Goal: Information Seeking & Learning: Check status

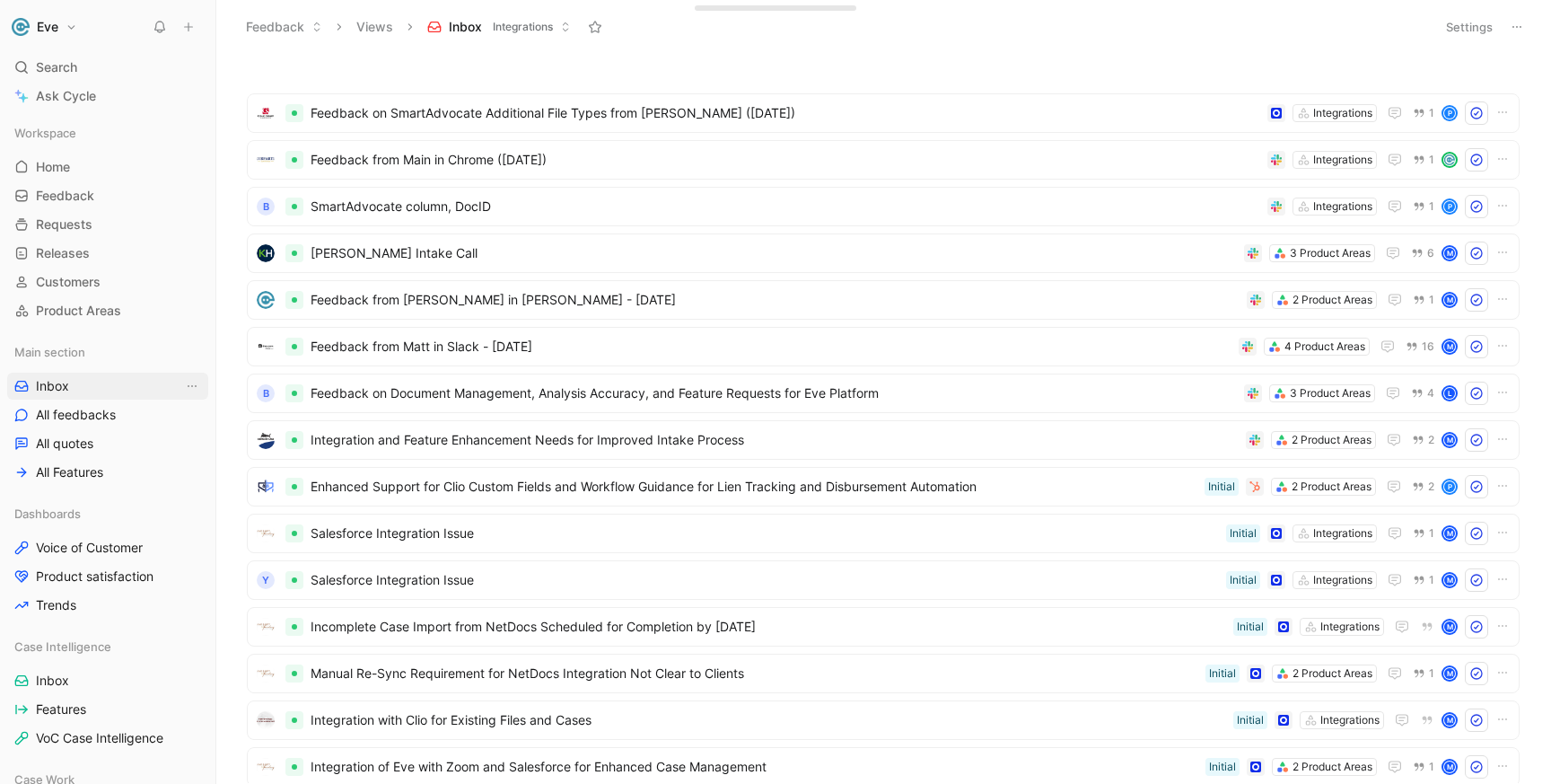
click at [68, 384] on span "Inbox" at bounding box center [52, 387] width 33 height 18
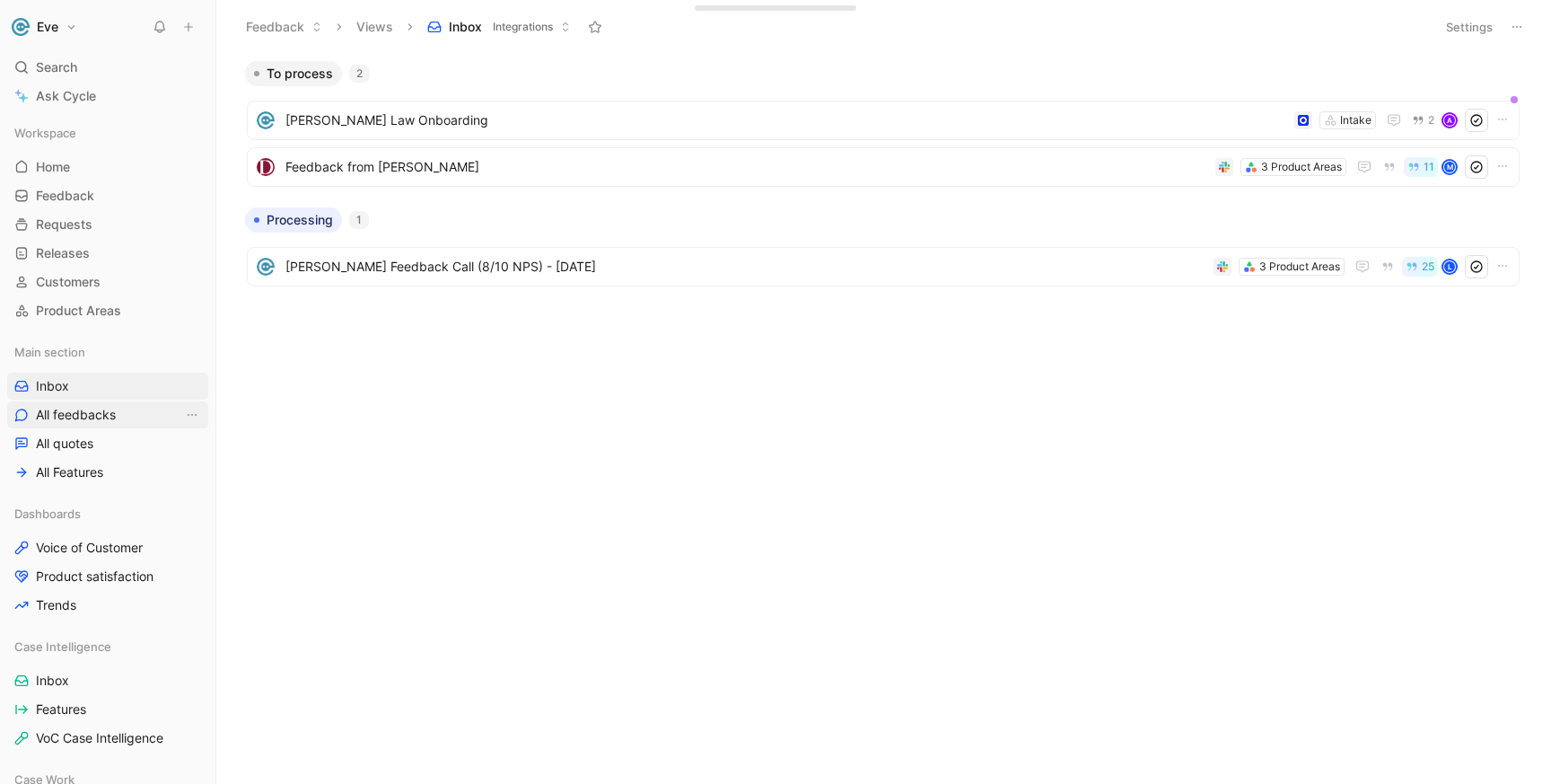
click at [89, 409] on span "All feedbacks" at bounding box center [75, 415] width 80 height 18
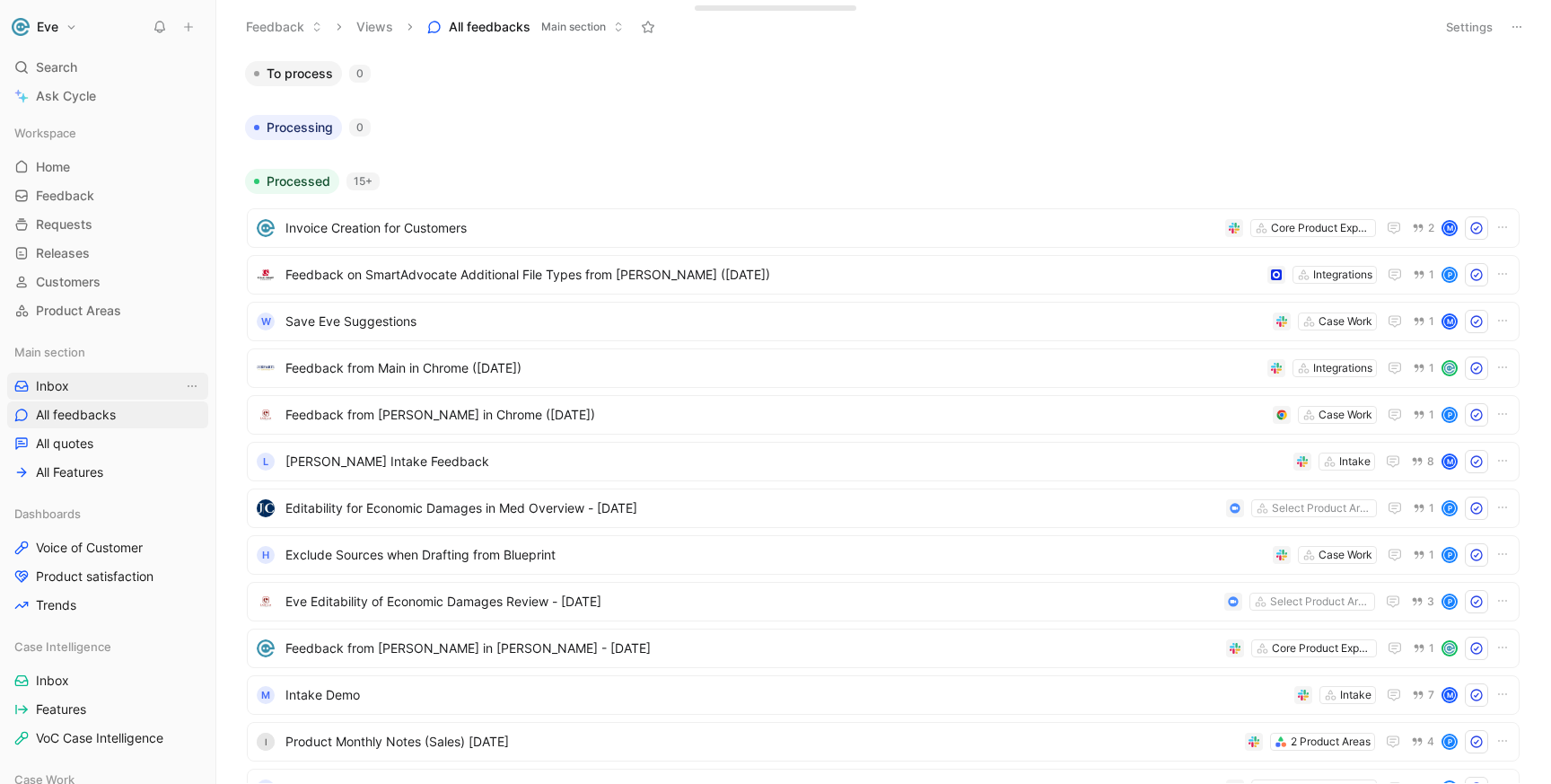
click at [78, 392] on link "Inbox" at bounding box center [108, 386] width 201 height 26
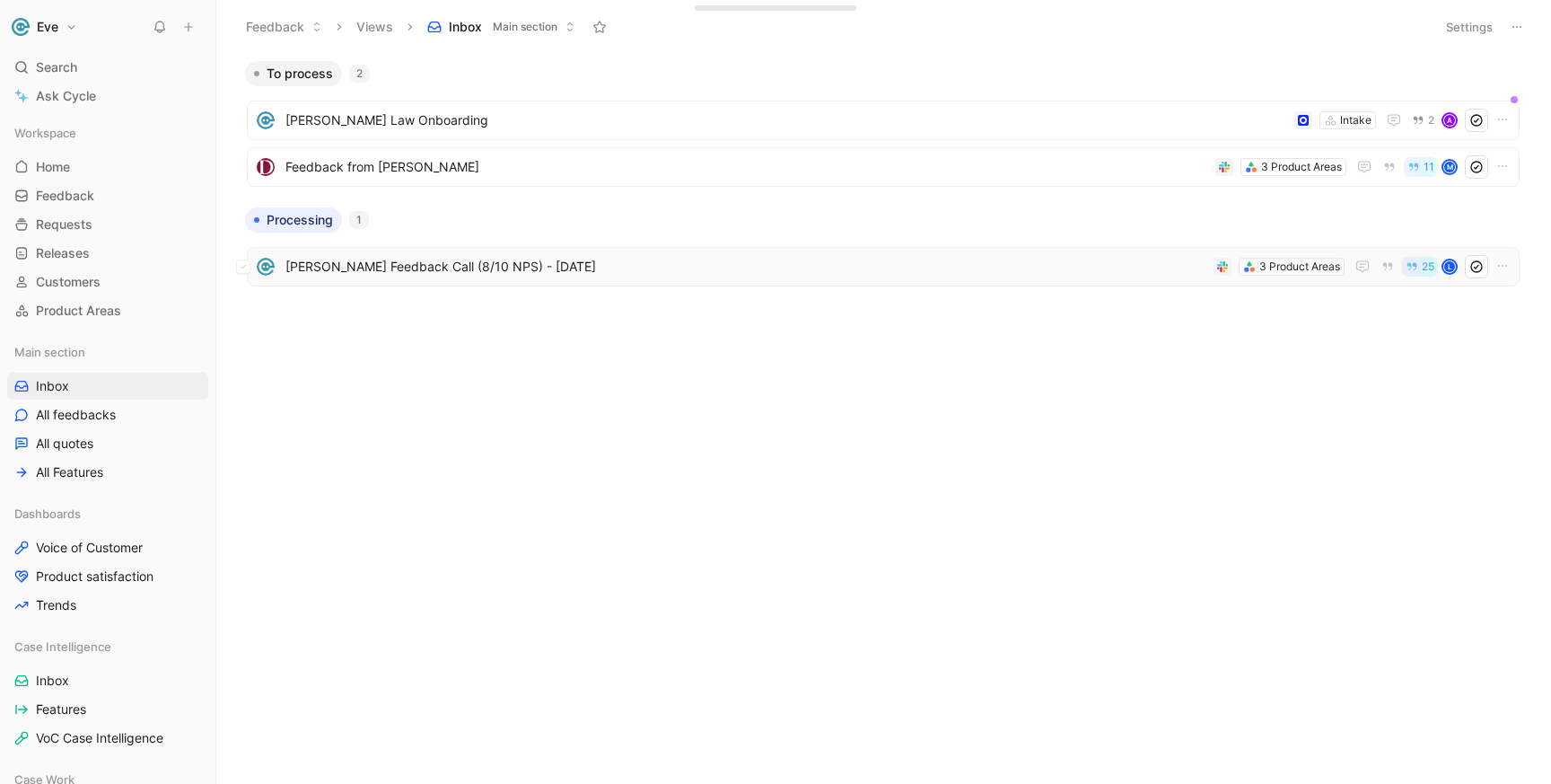
click at [1417, 266] on icon "button" at bounding box center [1412, 267] width 13 height 13
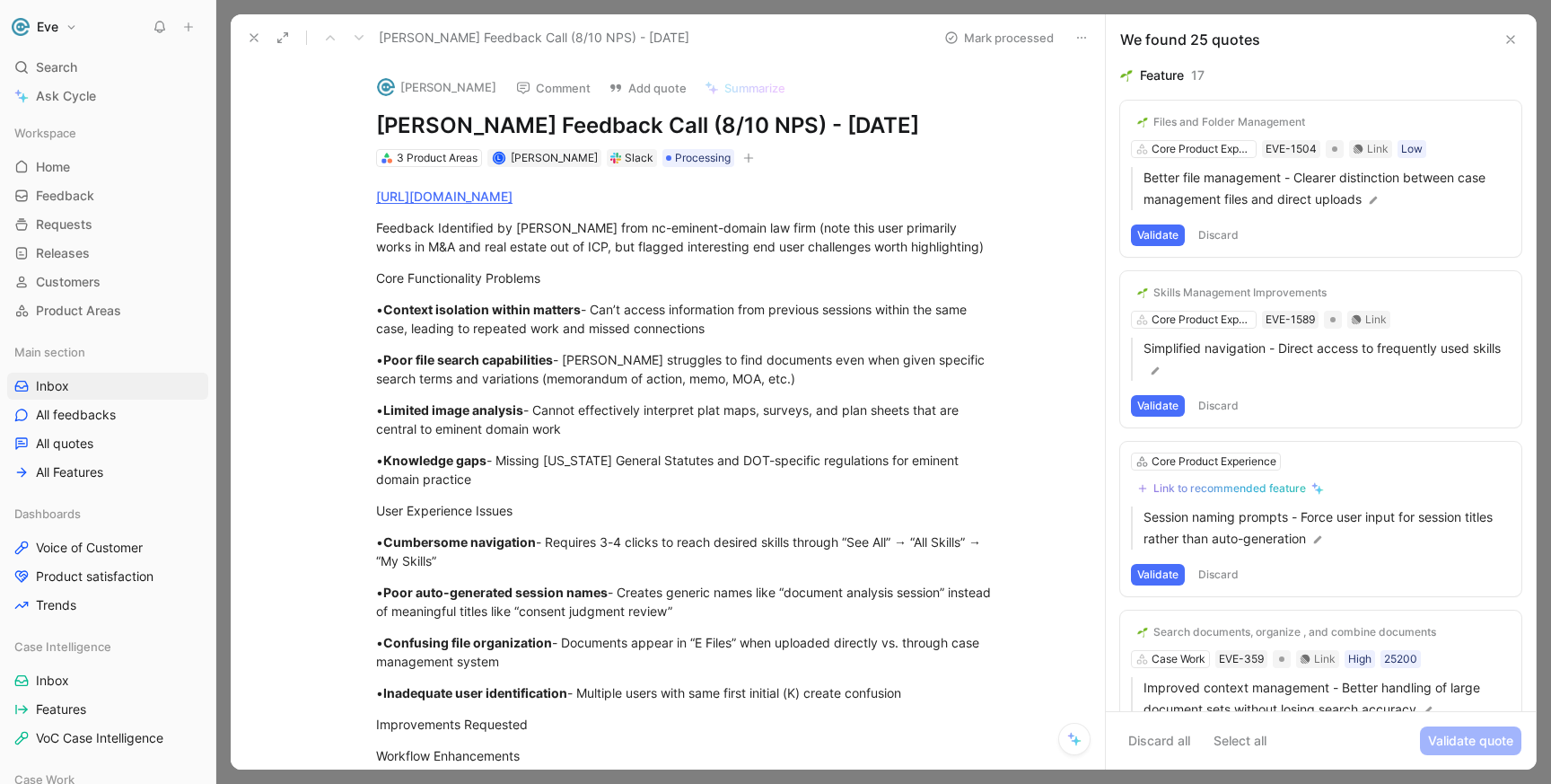
click at [1155, 237] on button "Validate" at bounding box center [1158, 236] width 54 height 22
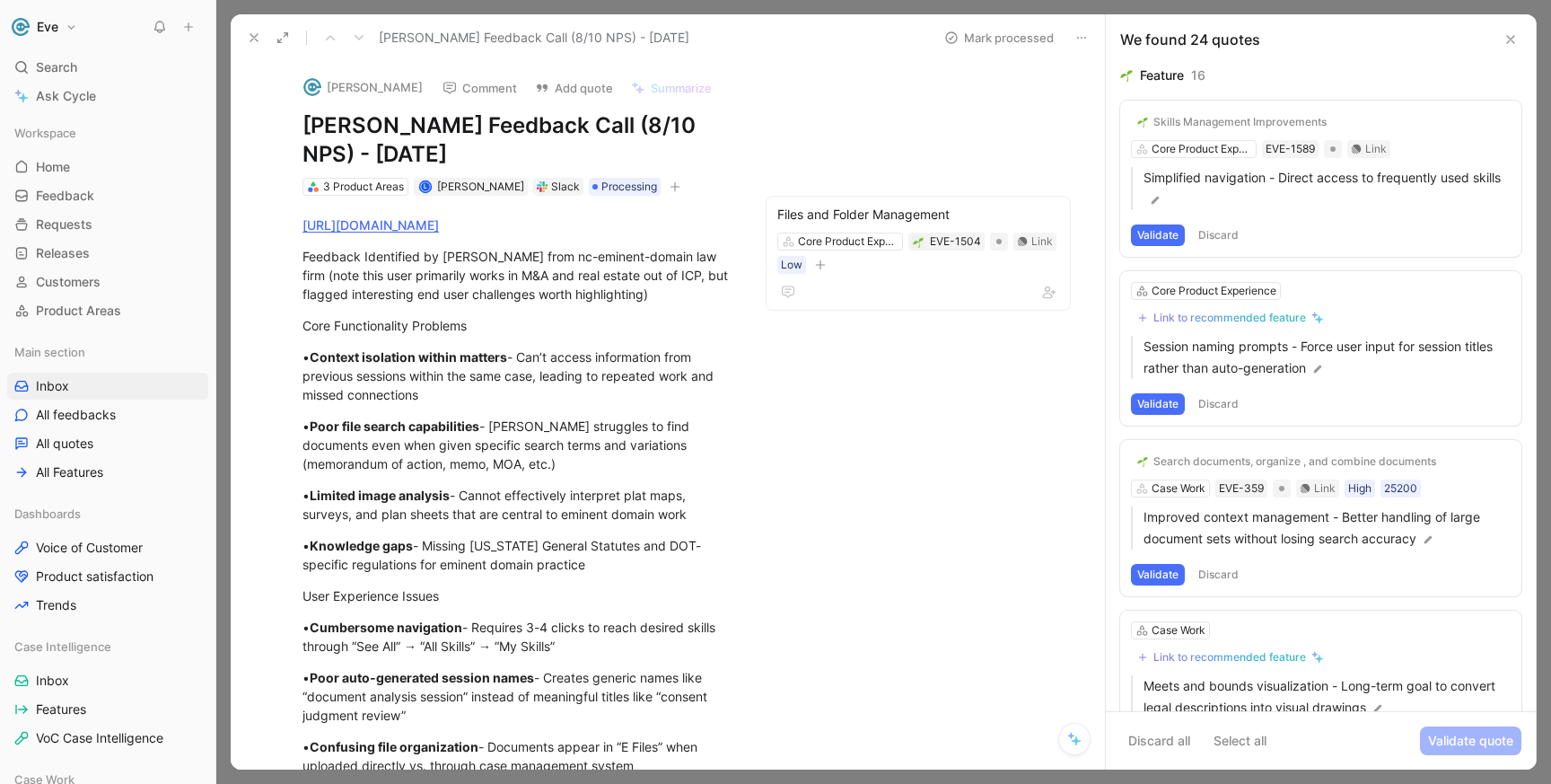
click at [1155, 237] on button "Validate" at bounding box center [1158, 236] width 54 height 22
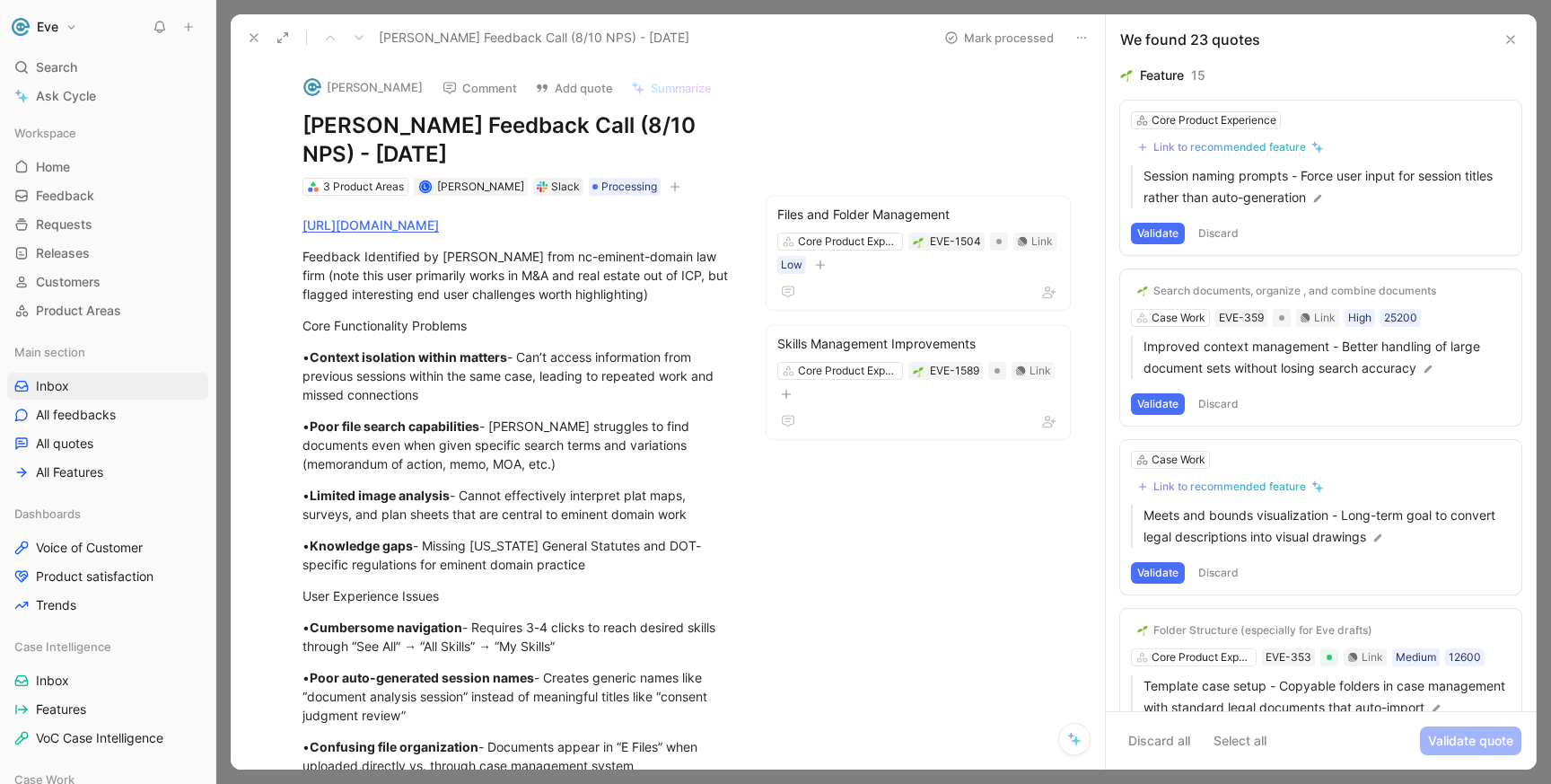
click at [1155, 237] on button "Validate" at bounding box center [1158, 234] width 54 height 22
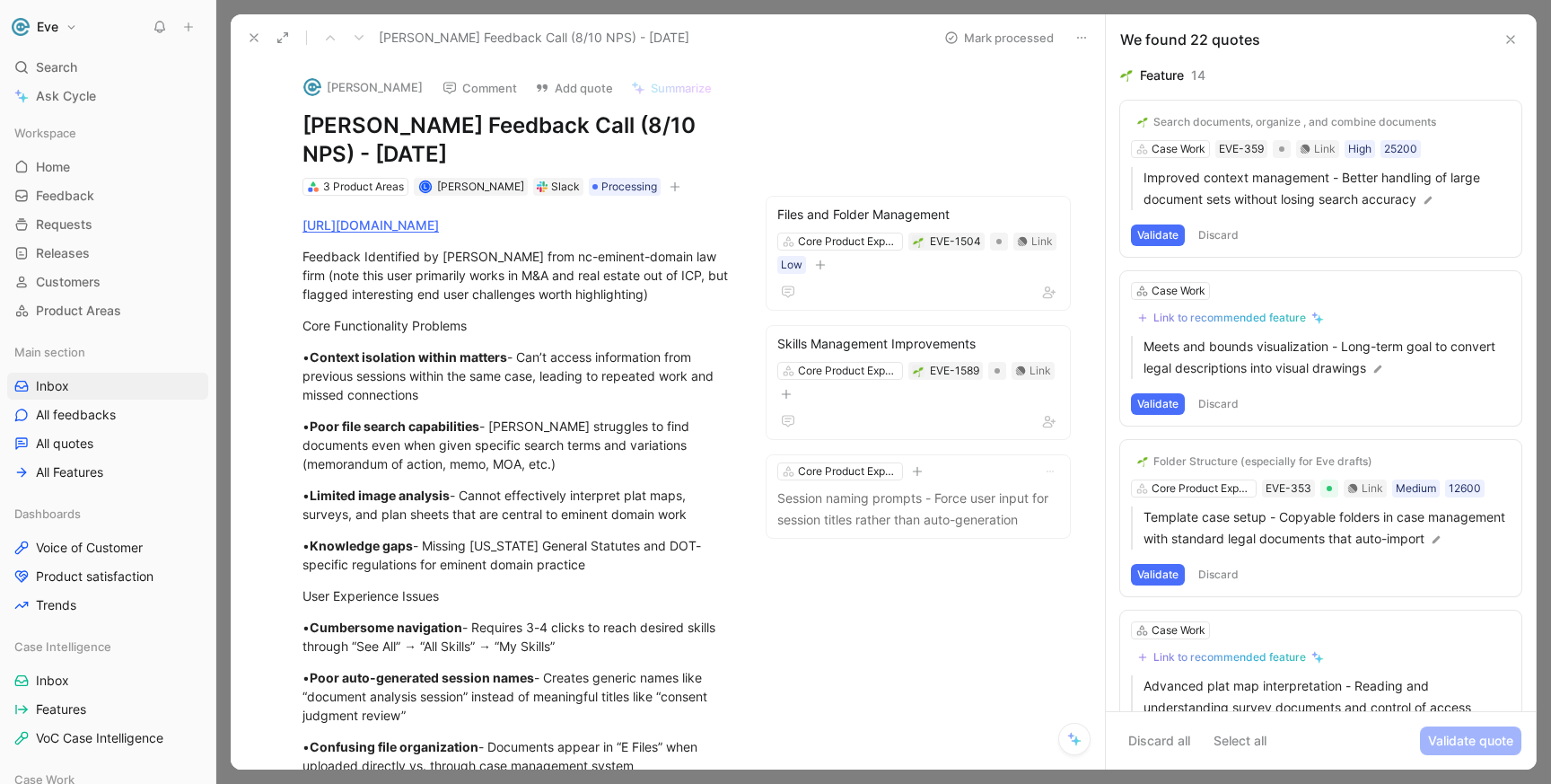
click at [1156, 408] on button "Validate" at bounding box center [1158, 404] width 54 height 22
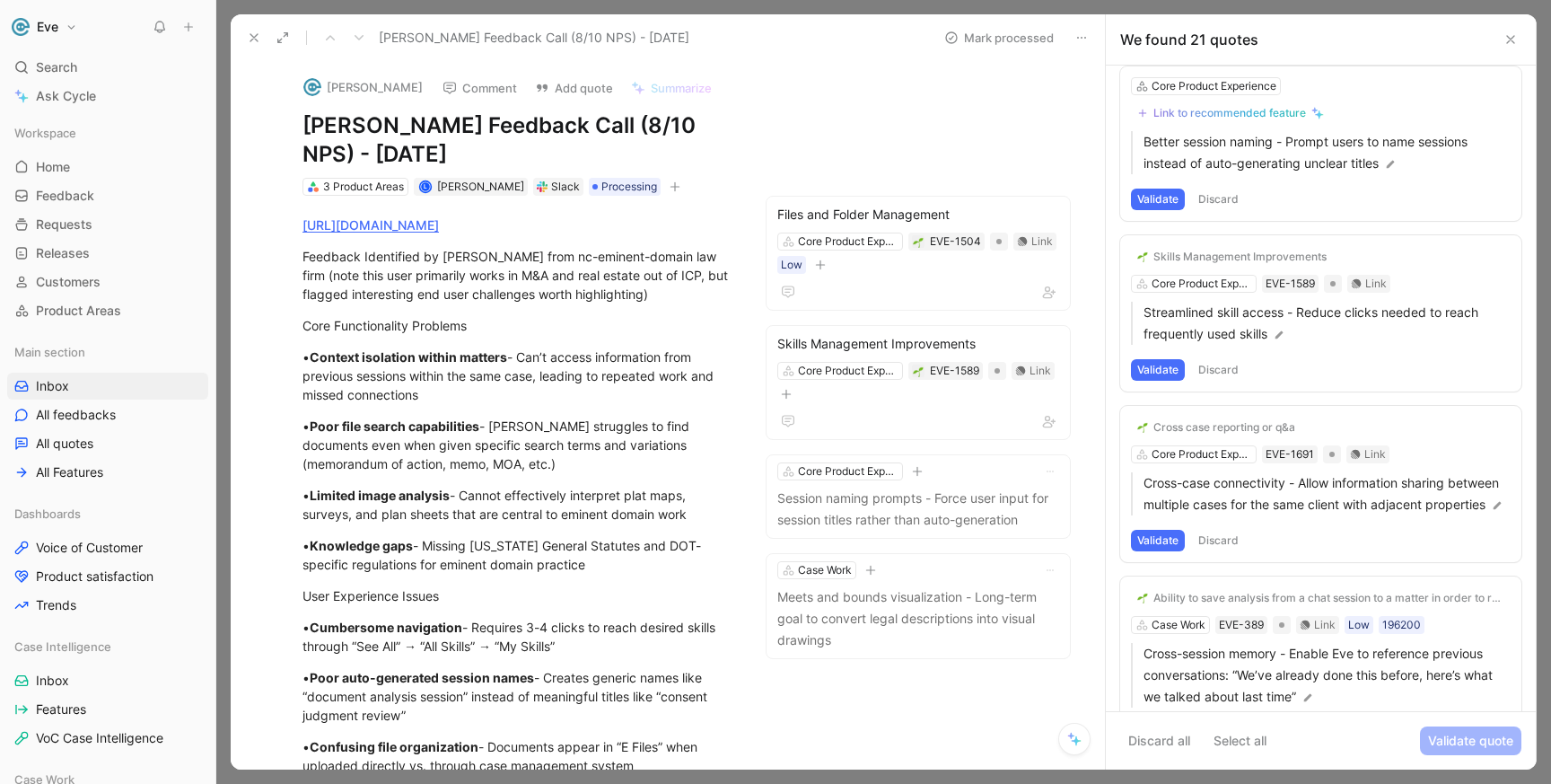
scroll to position [2093, 0]
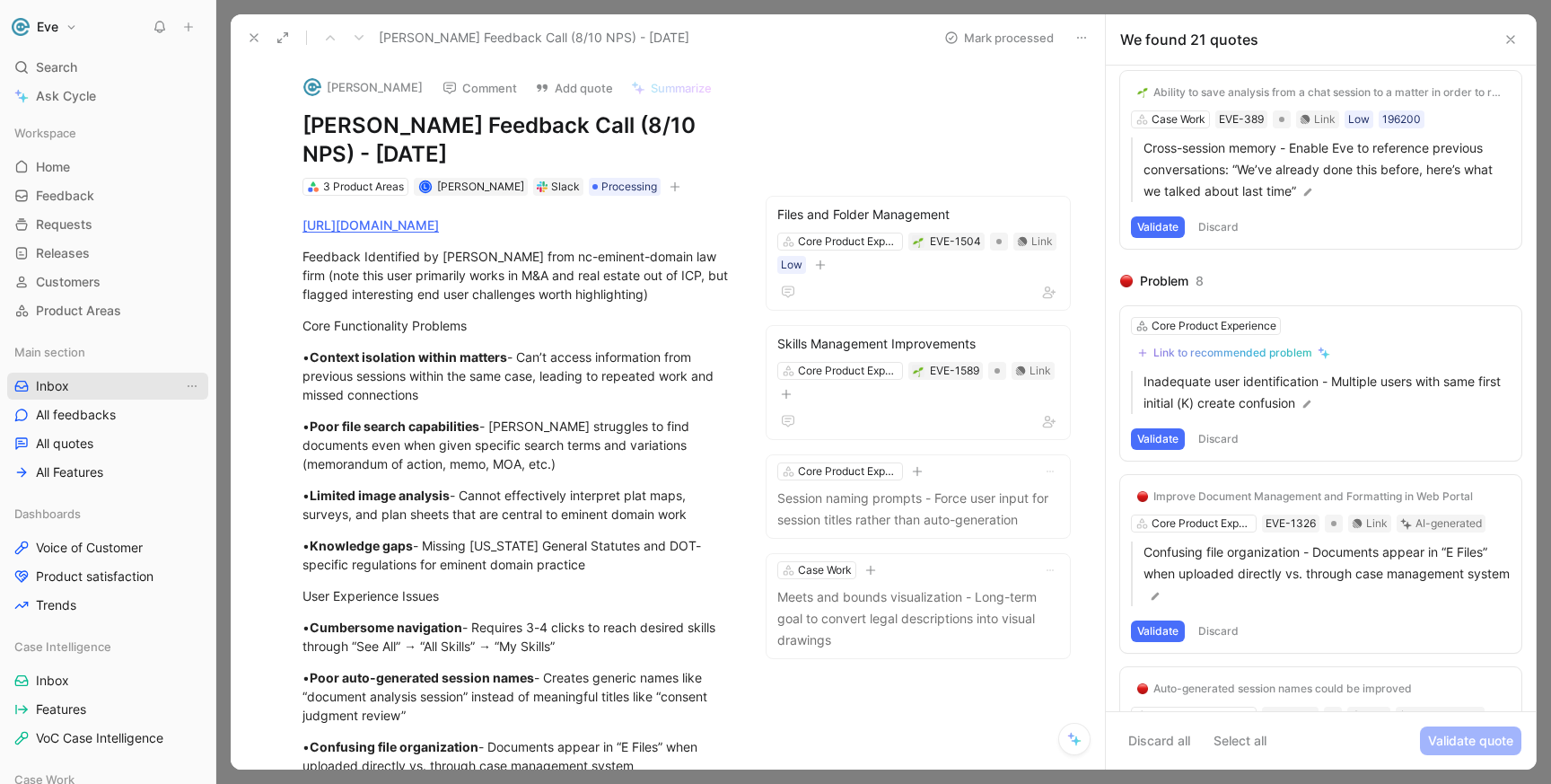
click at [86, 417] on span "All feedbacks" at bounding box center [75, 415] width 80 height 18
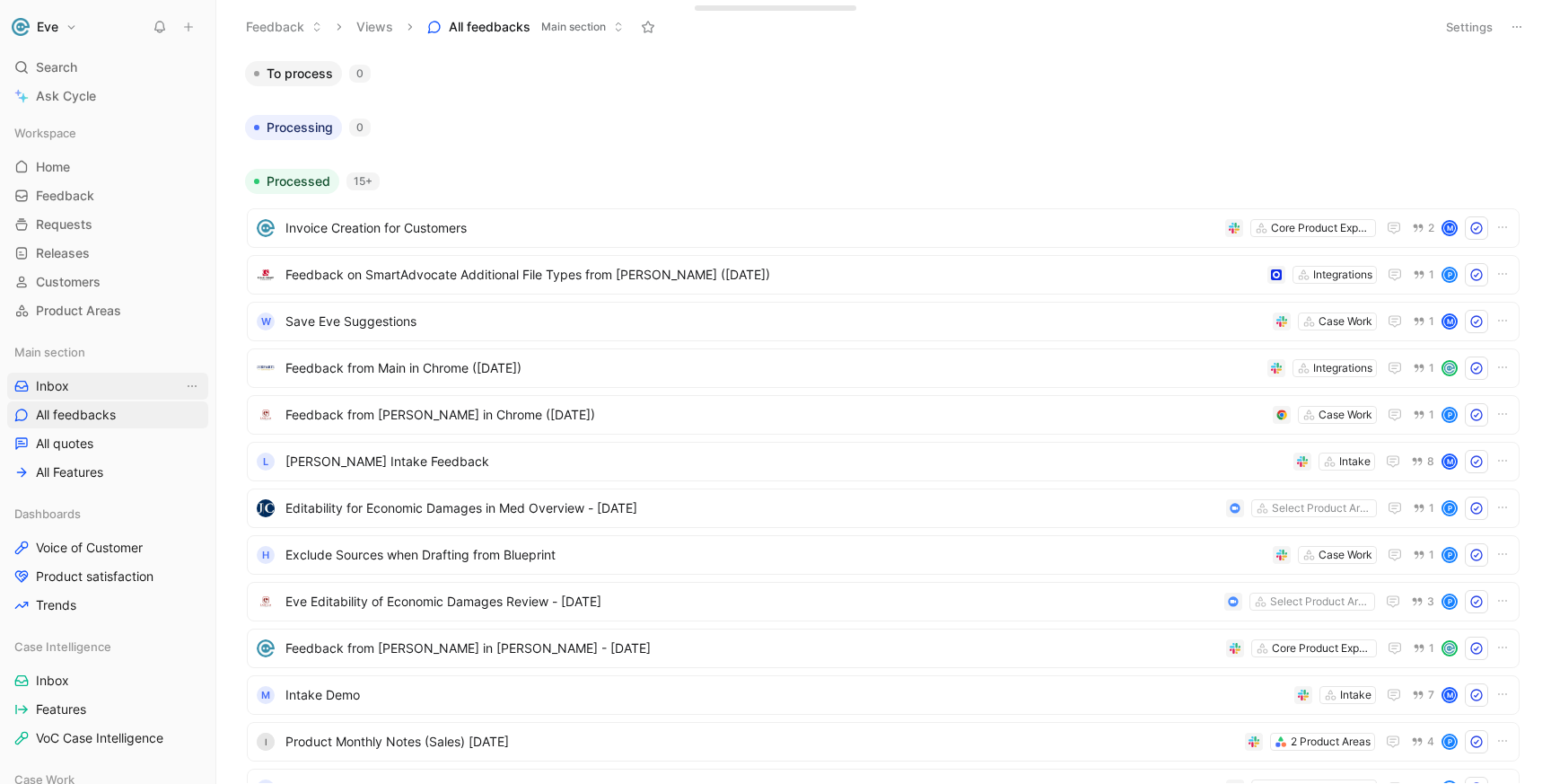
click at [64, 385] on span "Inbox" at bounding box center [52, 387] width 33 height 18
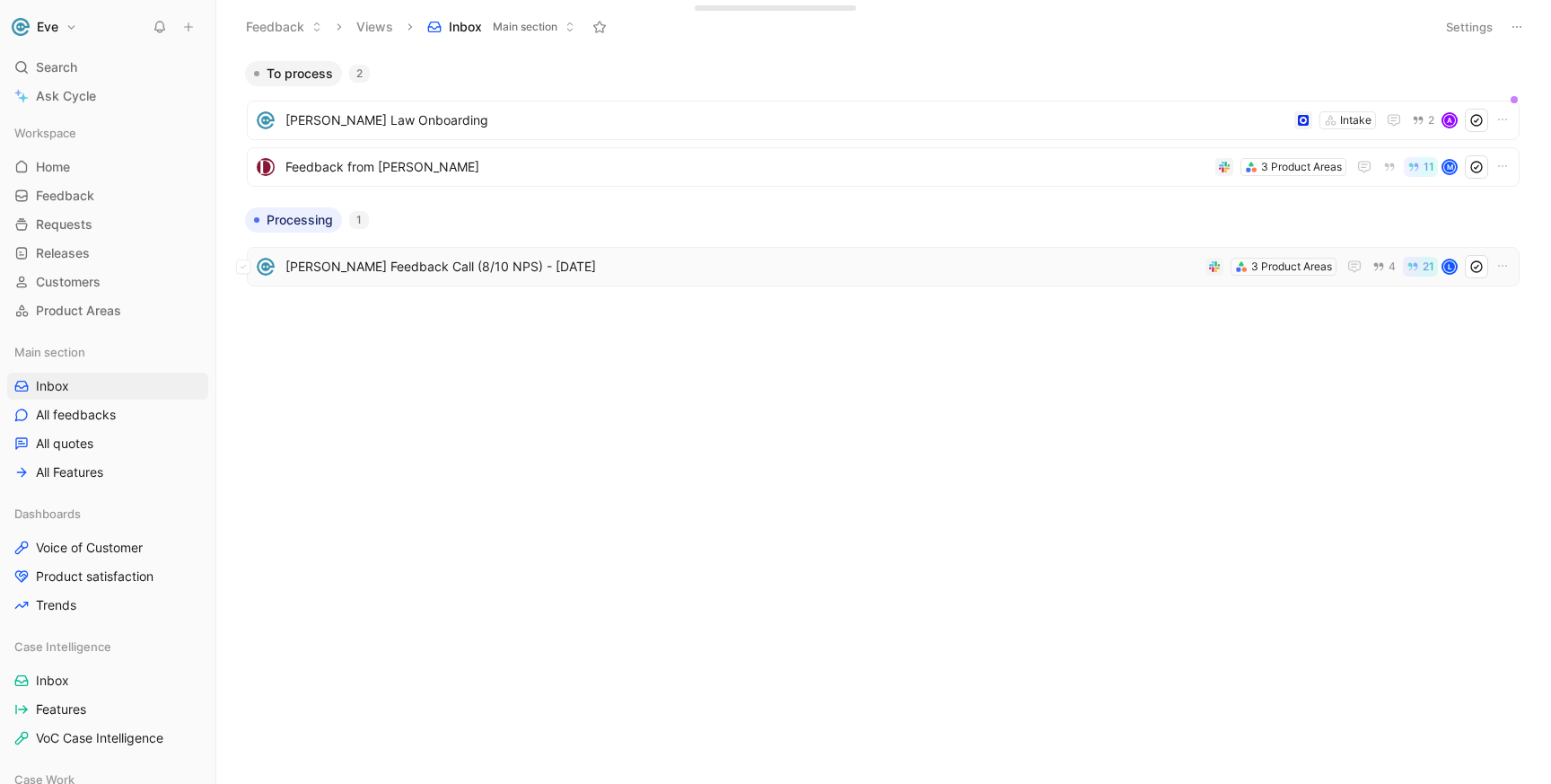
click at [993, 261] on span "[PERSON_NAME] Feedback Call (8/10 NPS) - [DATE]" at bounding box center [741, 267] width 913 height 22
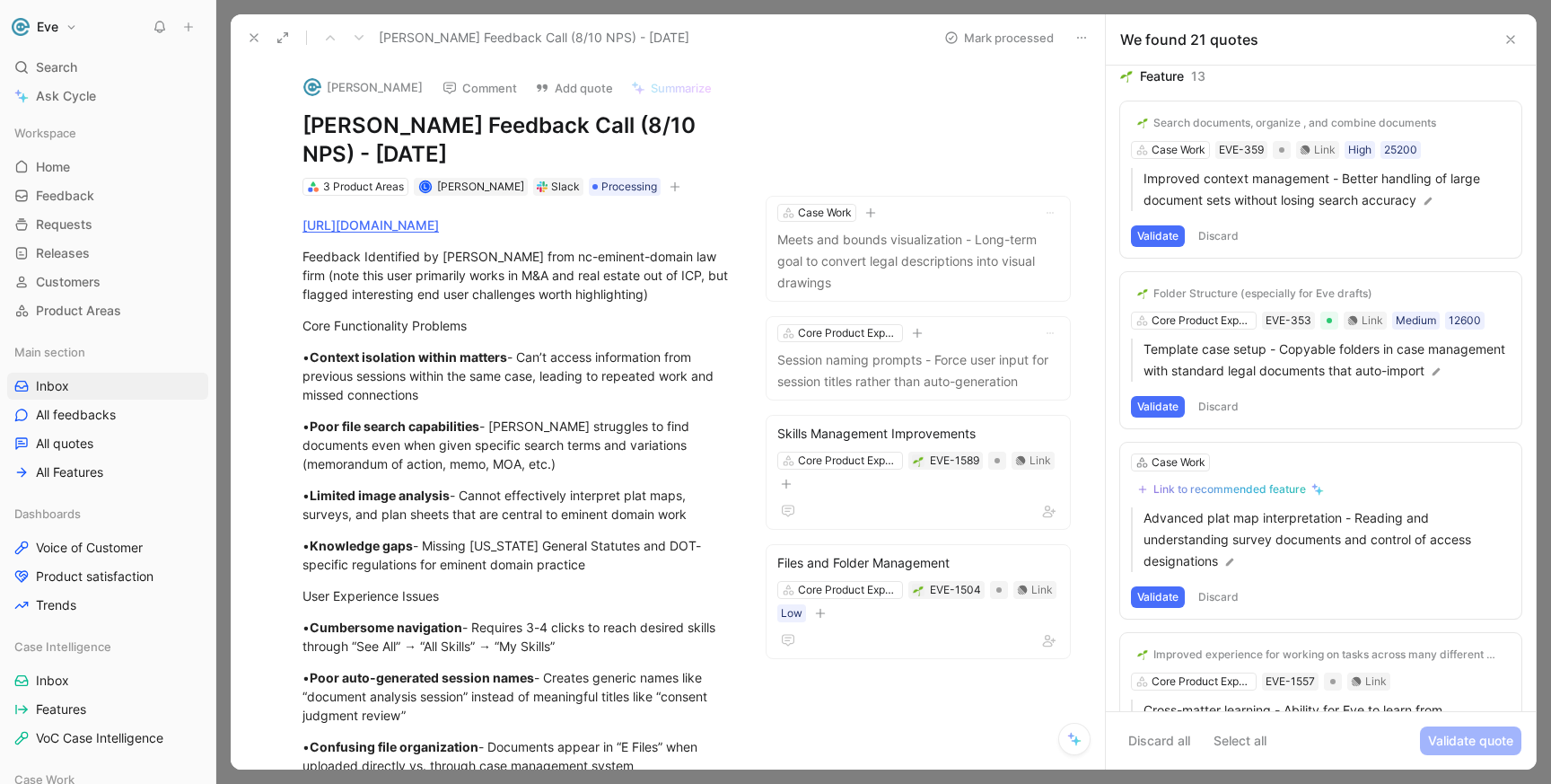
scroll to position [1, 0]
click at [74, 419] on span "All feedbacks" at bounding box center [75, 415] width 80 height 18
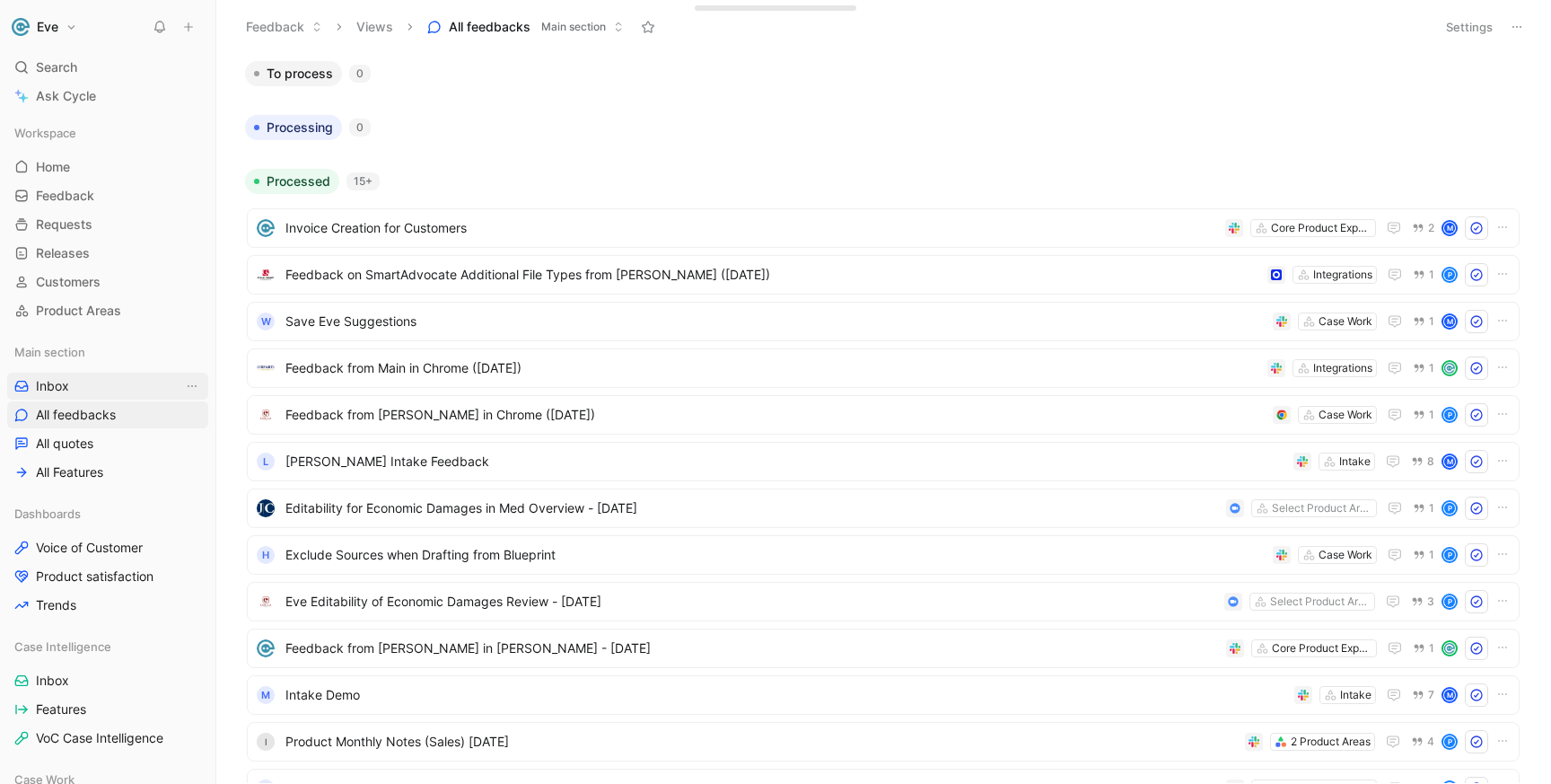
click at [62, 390] on span "Inbox" at bounding box center [52, 387] width 33 height 18
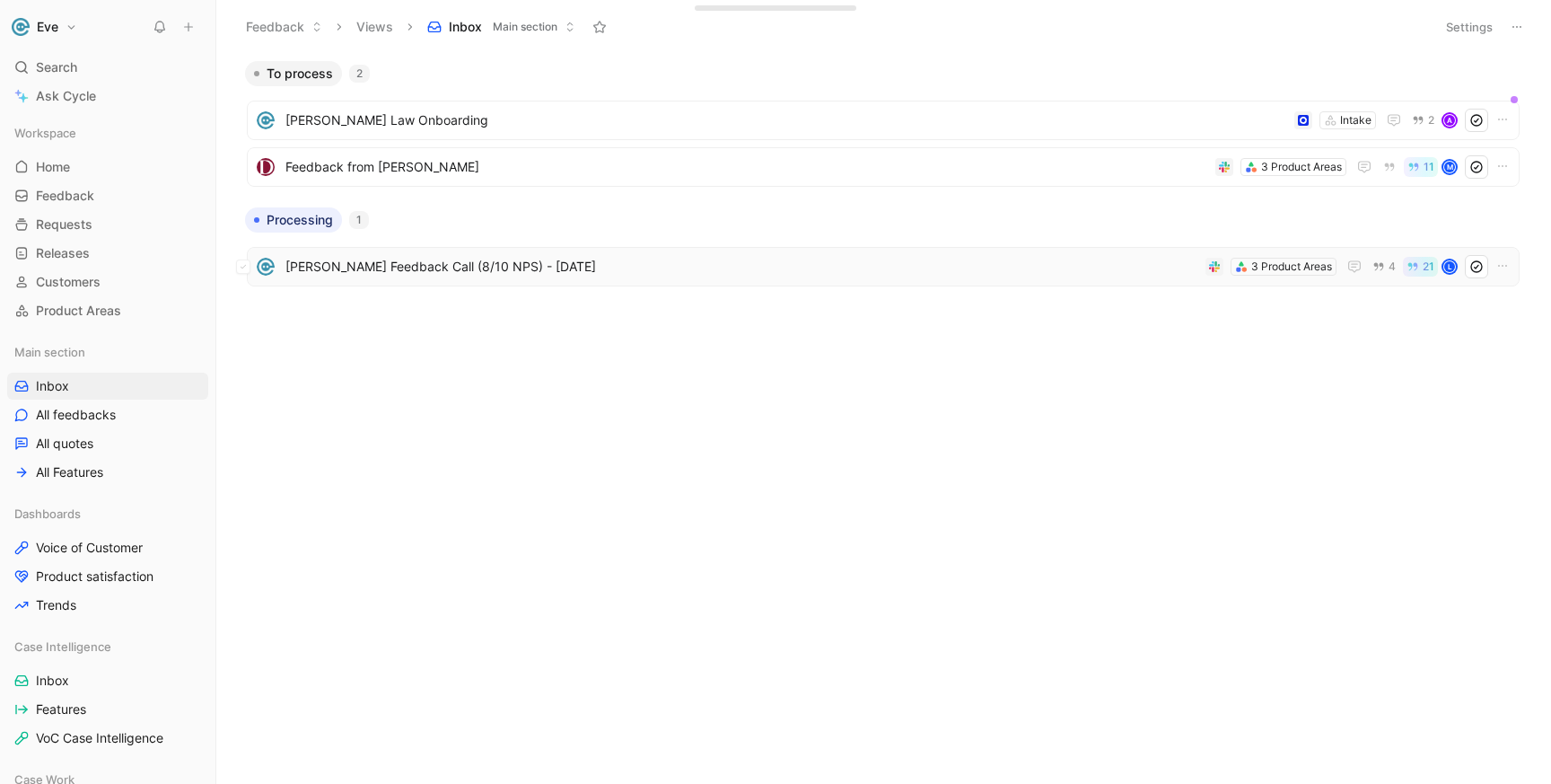
click at [993, 277] on span "[PERSON_NAME] Feedback Call (8/10 NPS) - [DATE]" at bounding box center [741, 267] width 913 height 22
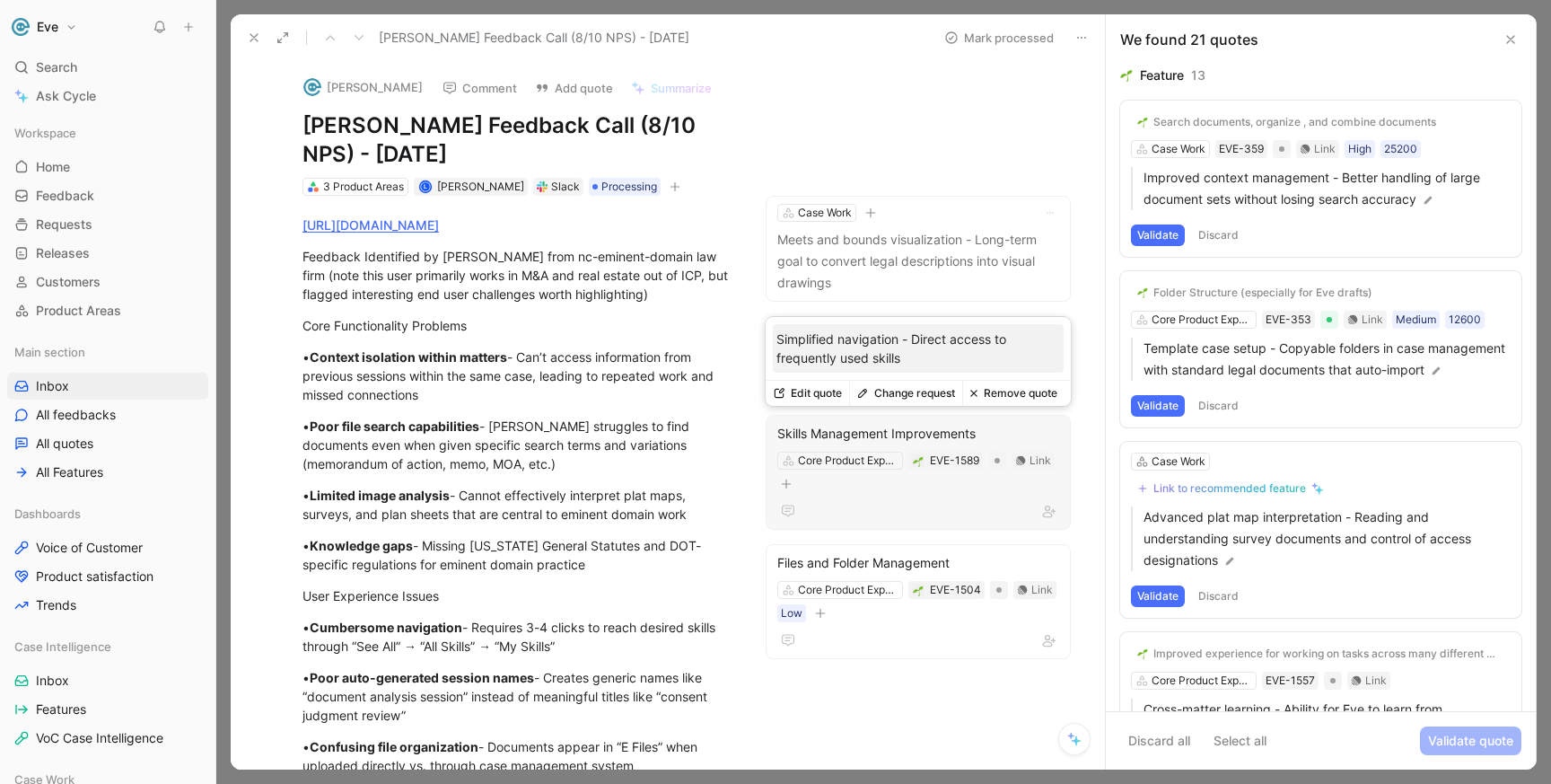
scroll to position [353, 0]
